Goal: Check status: Check status

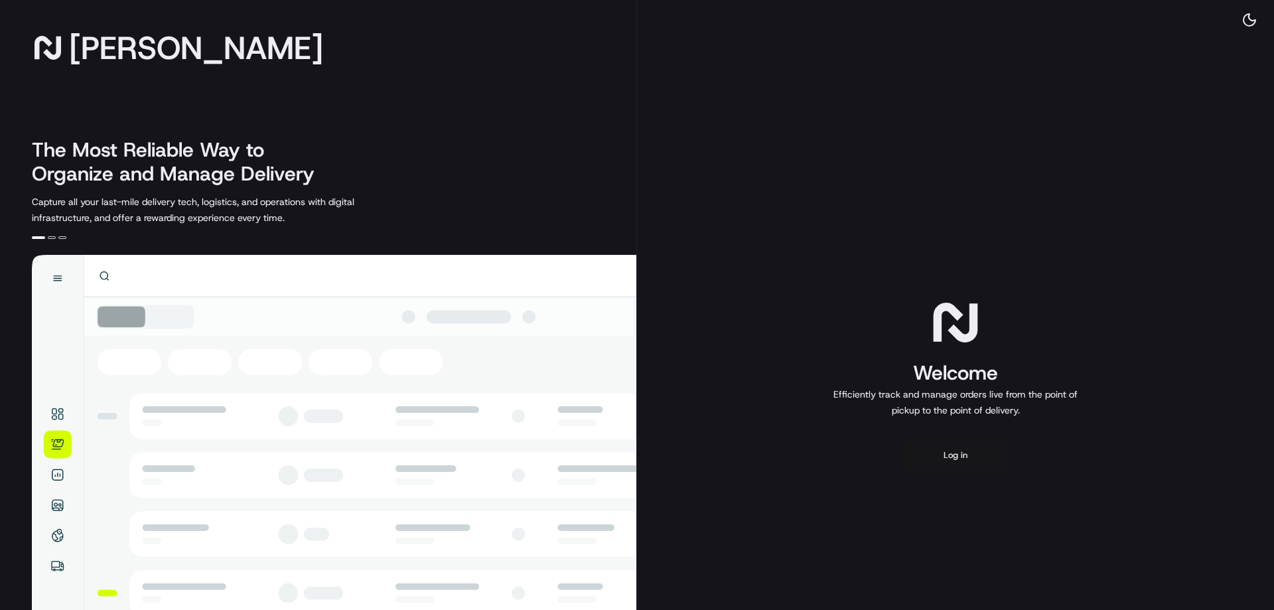
click at [950, 445] on button "Log in" at bounding box center [956, 455] width 106 height 32
